Goal: Task Accomplishment & Management: Manage account settings

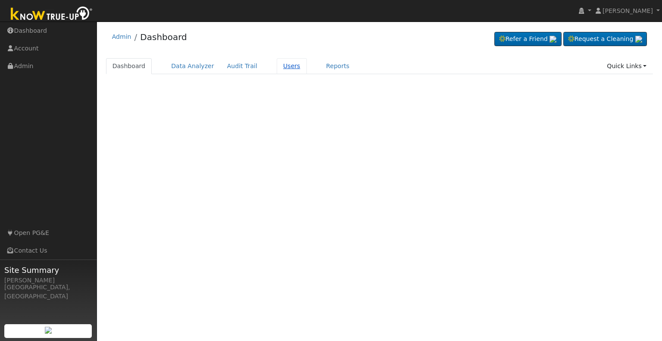
click at [277, 68] on link "Users" at bounding box center [292, 66] width 30 height 16
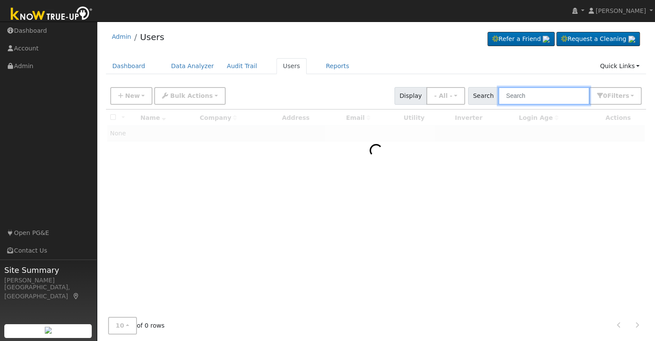
click at [531, 96] on input "text" at bounding box center [543, 96] width 91 height 18
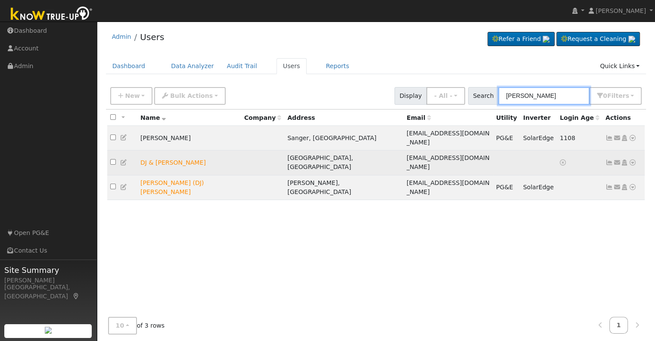
type input "peden"
click at [624, 159] on icon at bounding box center [625, 162] width 8 height 6
